Goal: Transaction & Acquisition: Purchase product/service

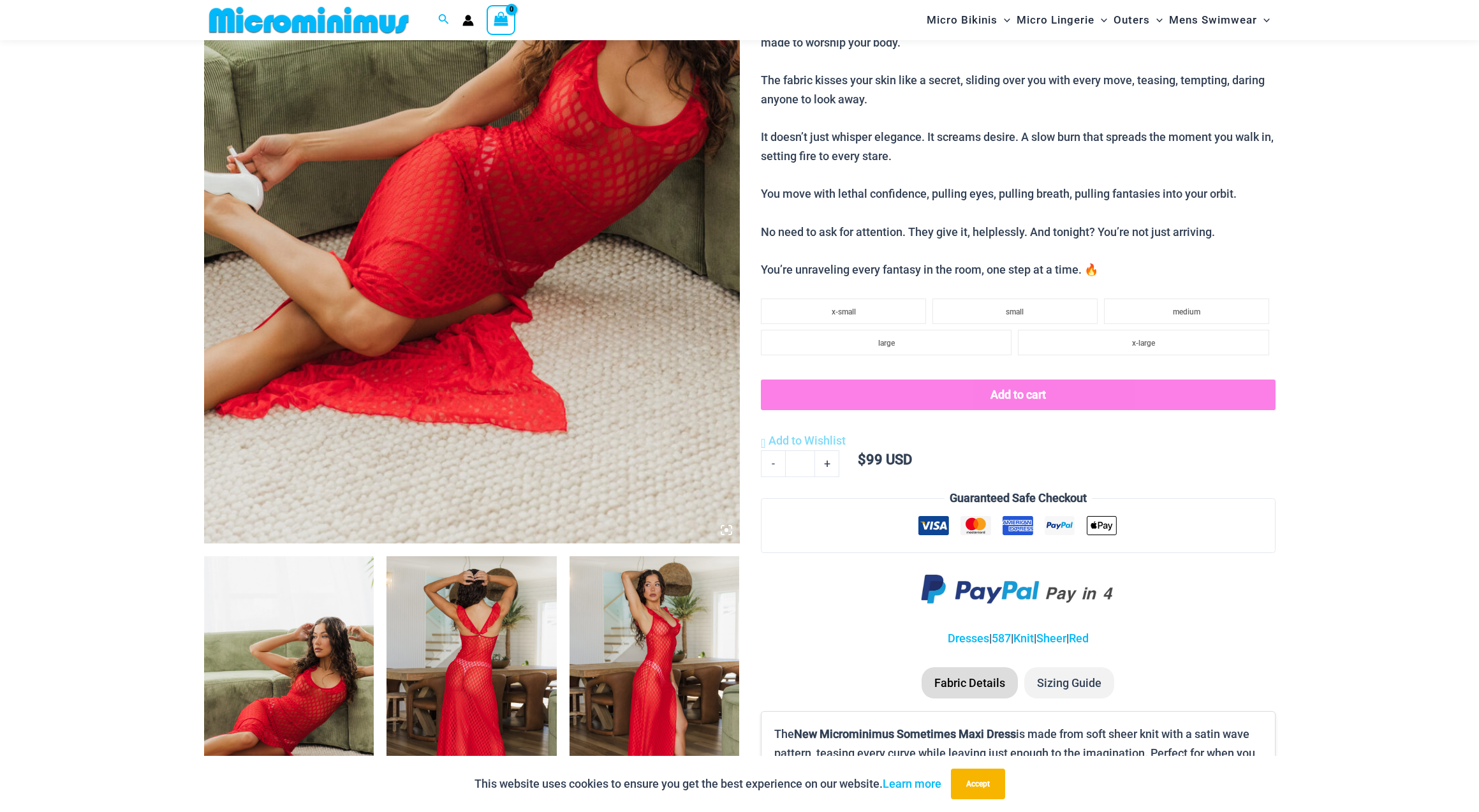
scroll to position [381, 0]
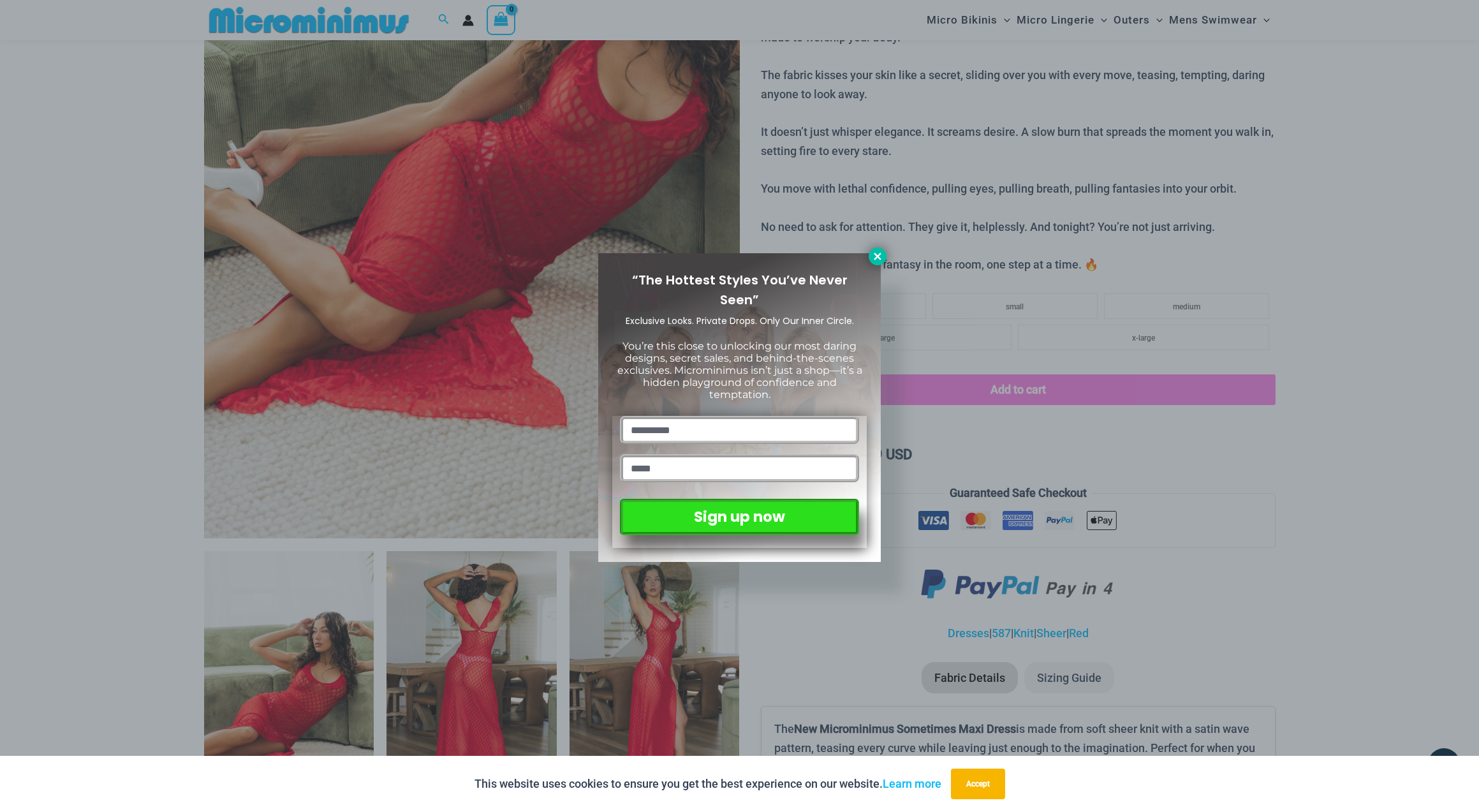
click at [879, 255] on icon at bounding box center [877, 256] width 7 height 7
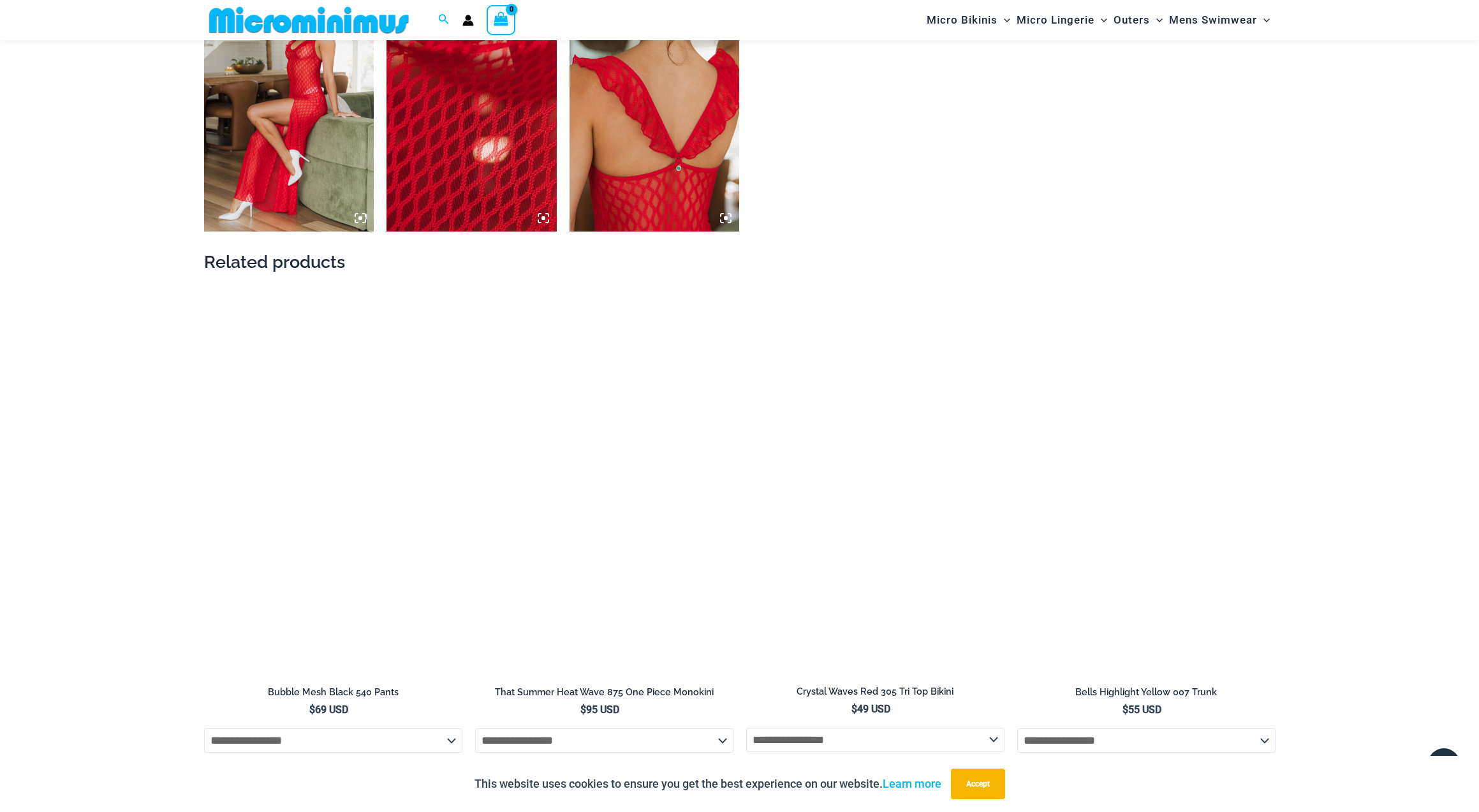
scroll to position [1493, 0]
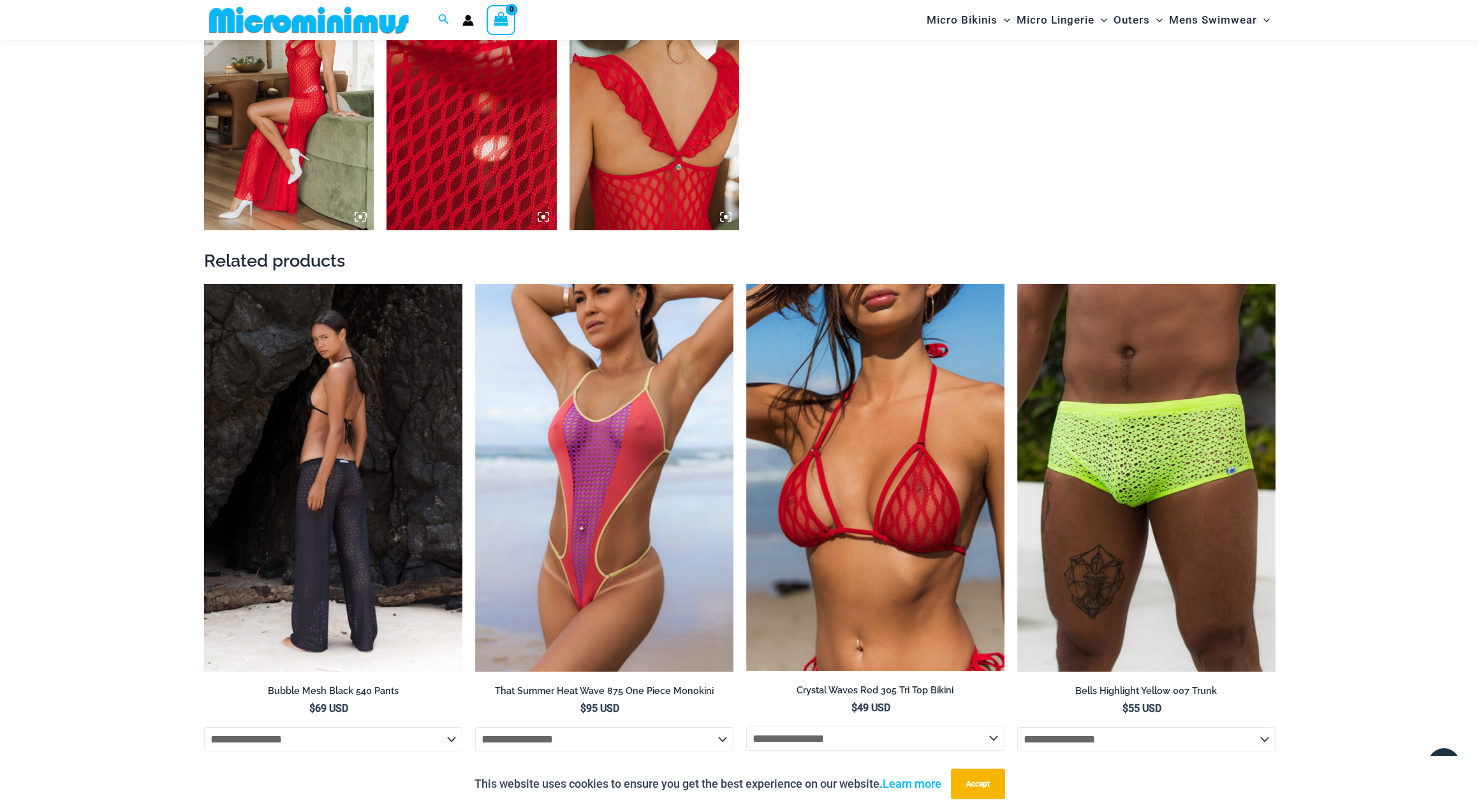
click at [325, 489] on img at bounding box center [333, 478] width 258 height 388
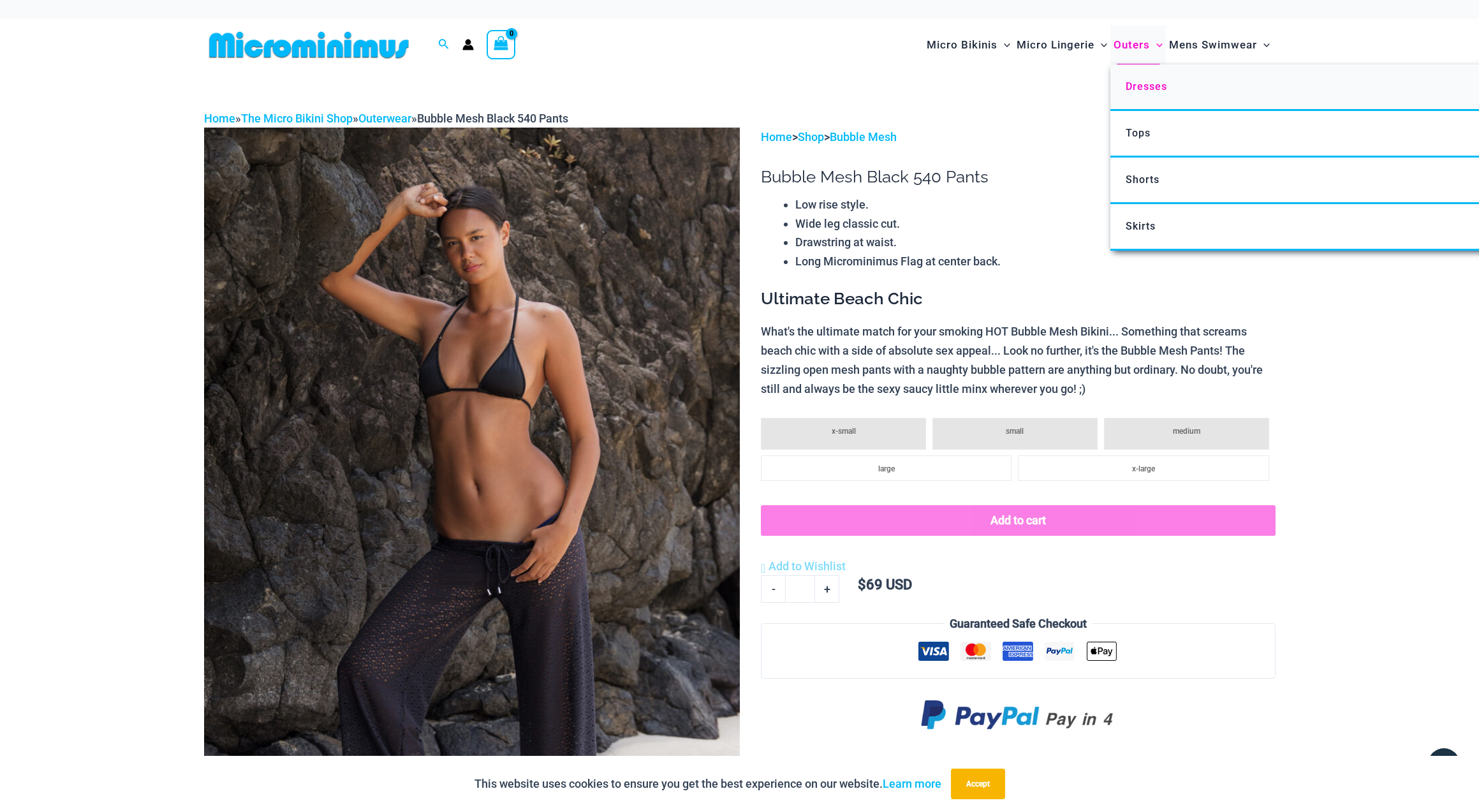
click at [1152, 89] on span "Dresses" at bounding box center [1146, 87] width 42 height 12
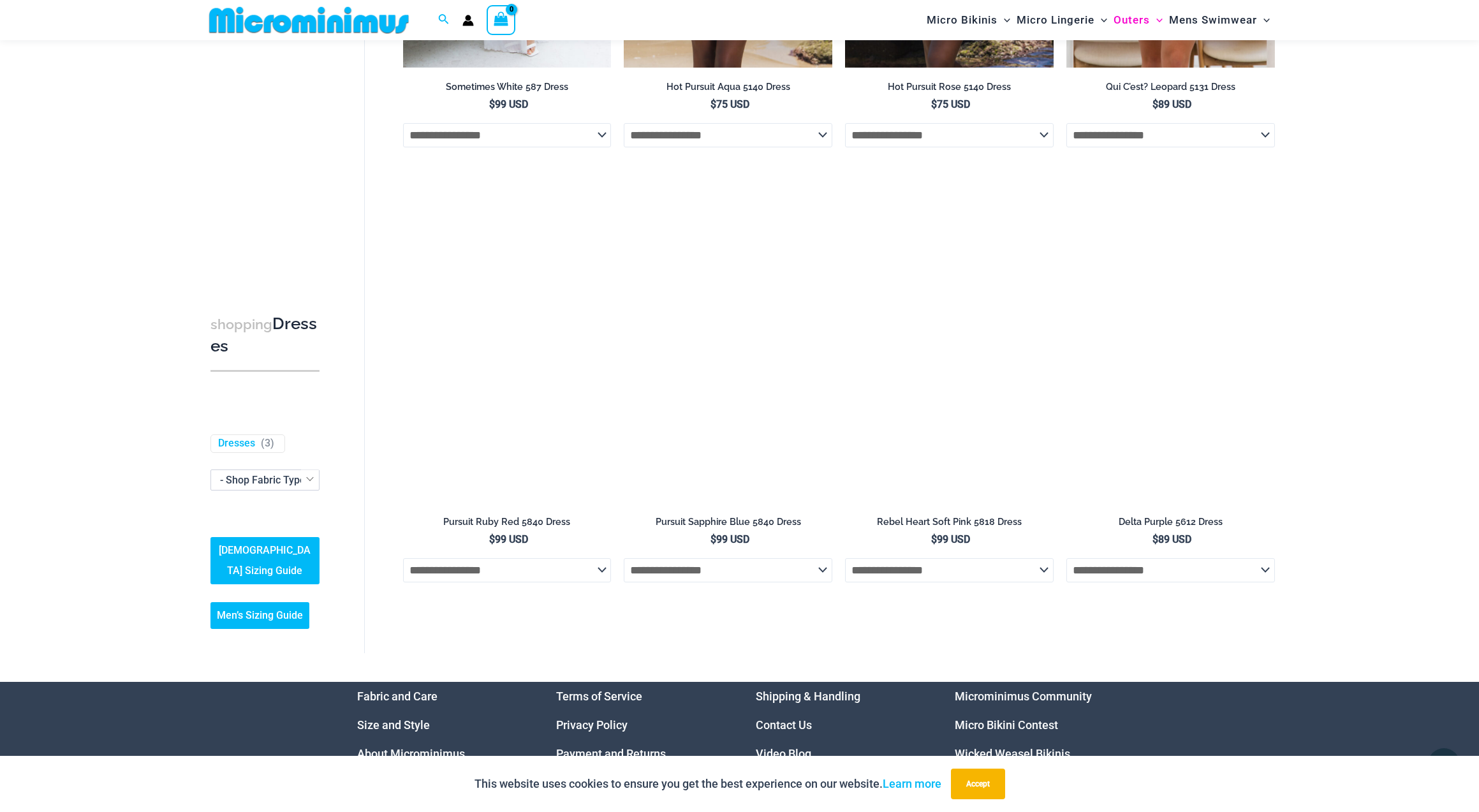
scroll to position [753, 0]
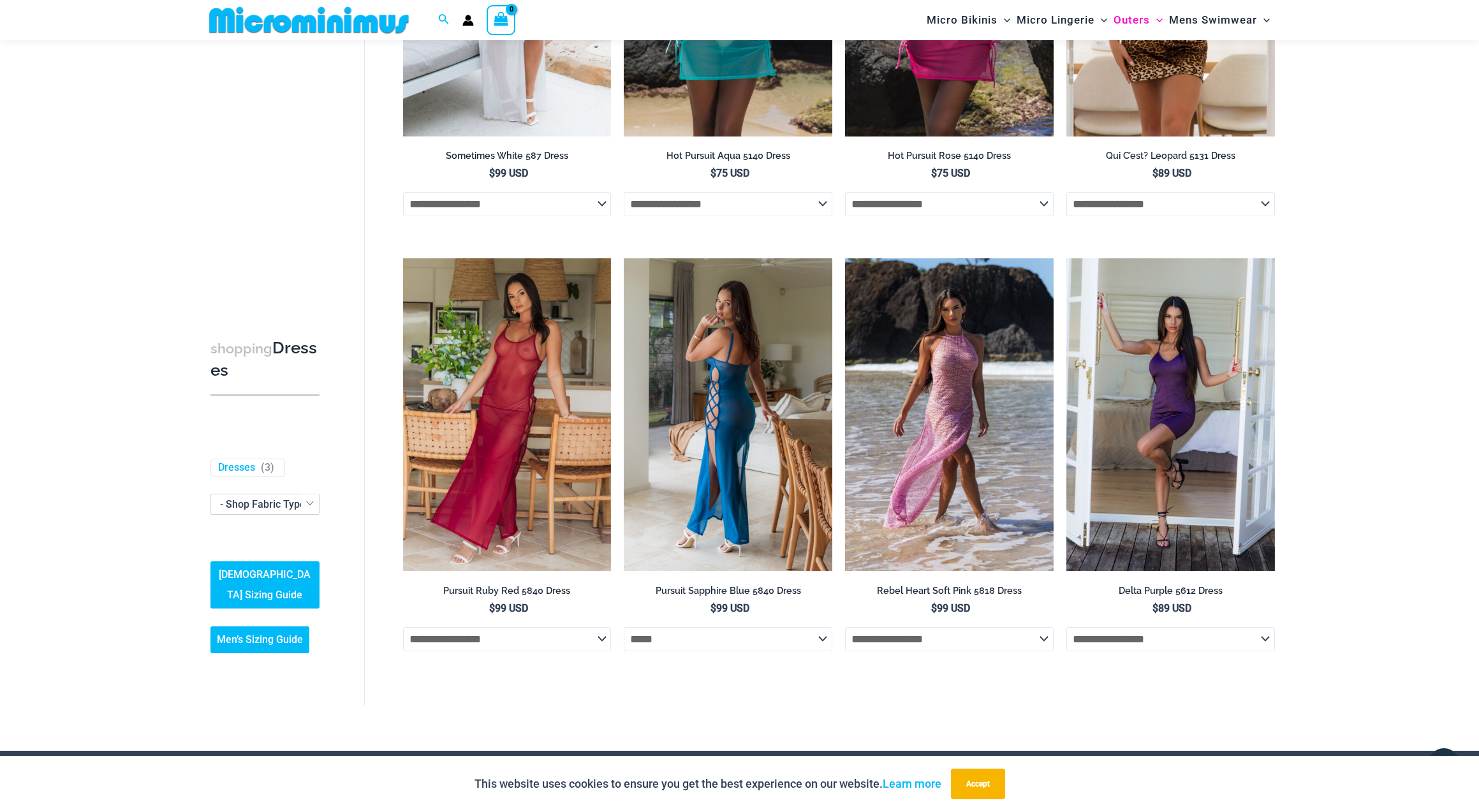
select select "*****"
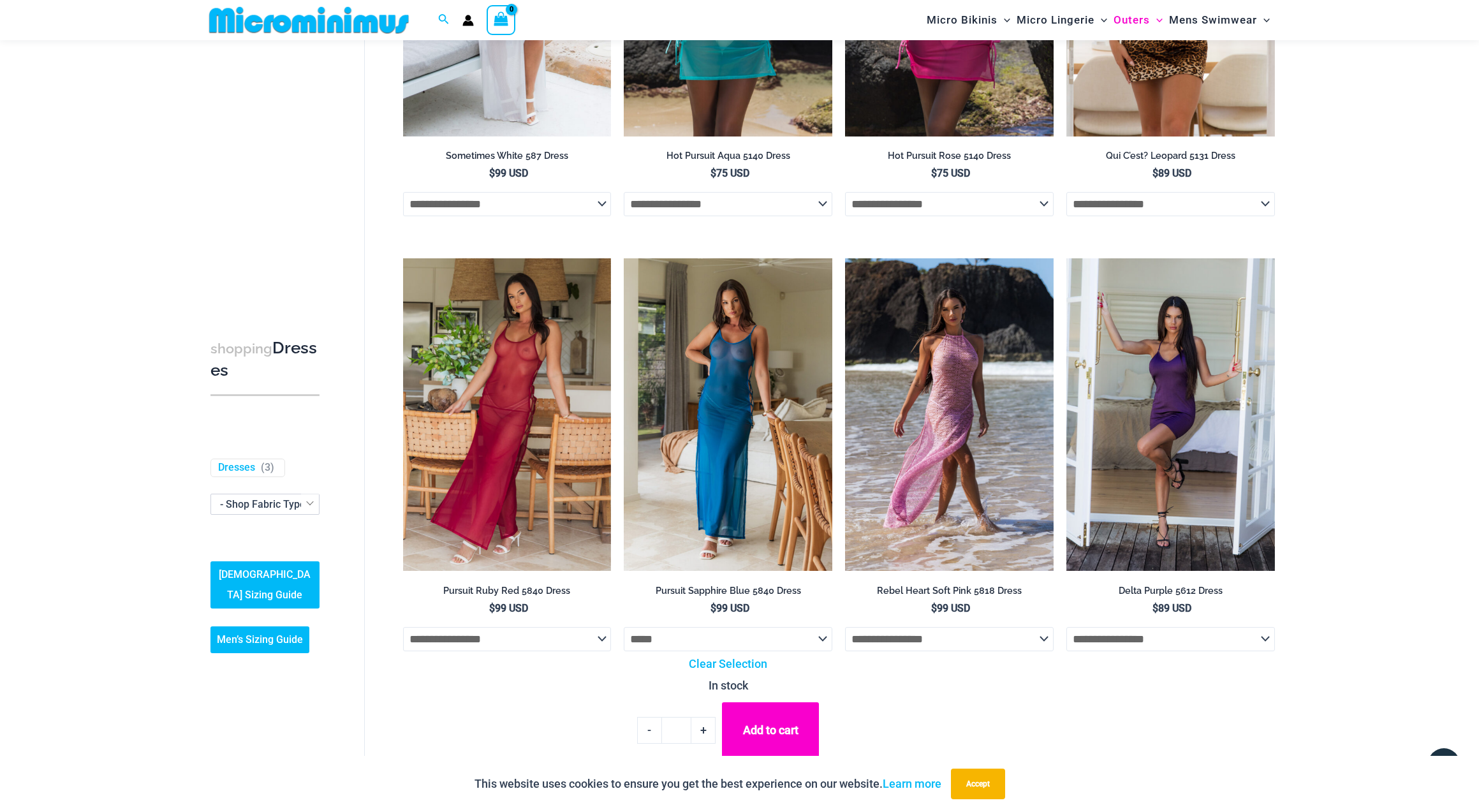
click at [734, 431] on img at bounding box center [728, 414] width 208 height 313
